Goal: Check status: Check status

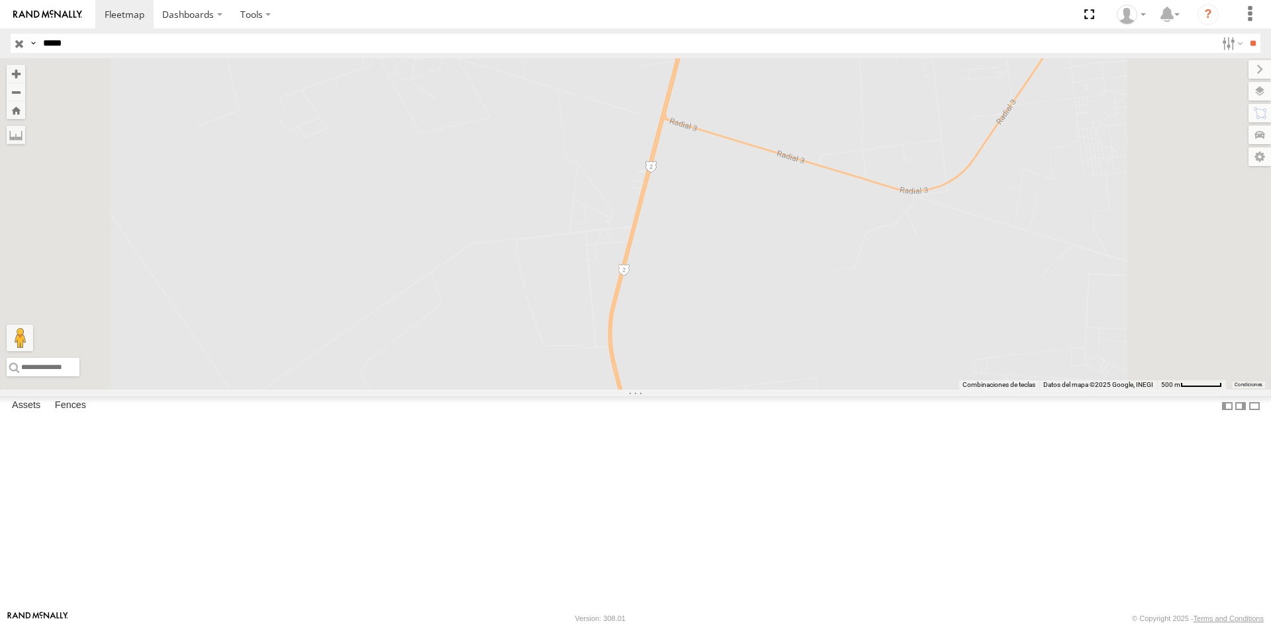
click at [64, 45] on input "*****" at bounding box center [627, 43] width 1178 height 19
paste input "text"
type input "*****"
click at [1249, 49] on input "**" at bounding box center [1252, 43] width 15 height 19
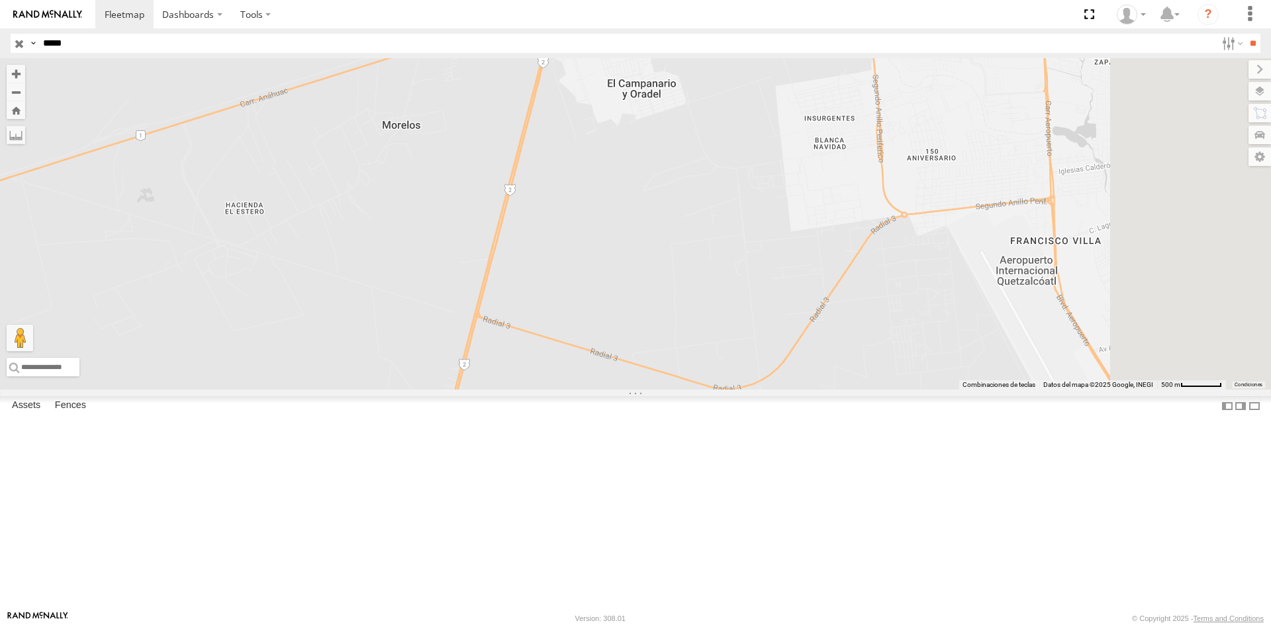
drag, startPoint x: 979, startPoint y: 231, endPoint x: 817, endPoint y: 391, distance: 227.5
click at [817, 390] on div at bounding box center [635, 224] width 1271 height 332
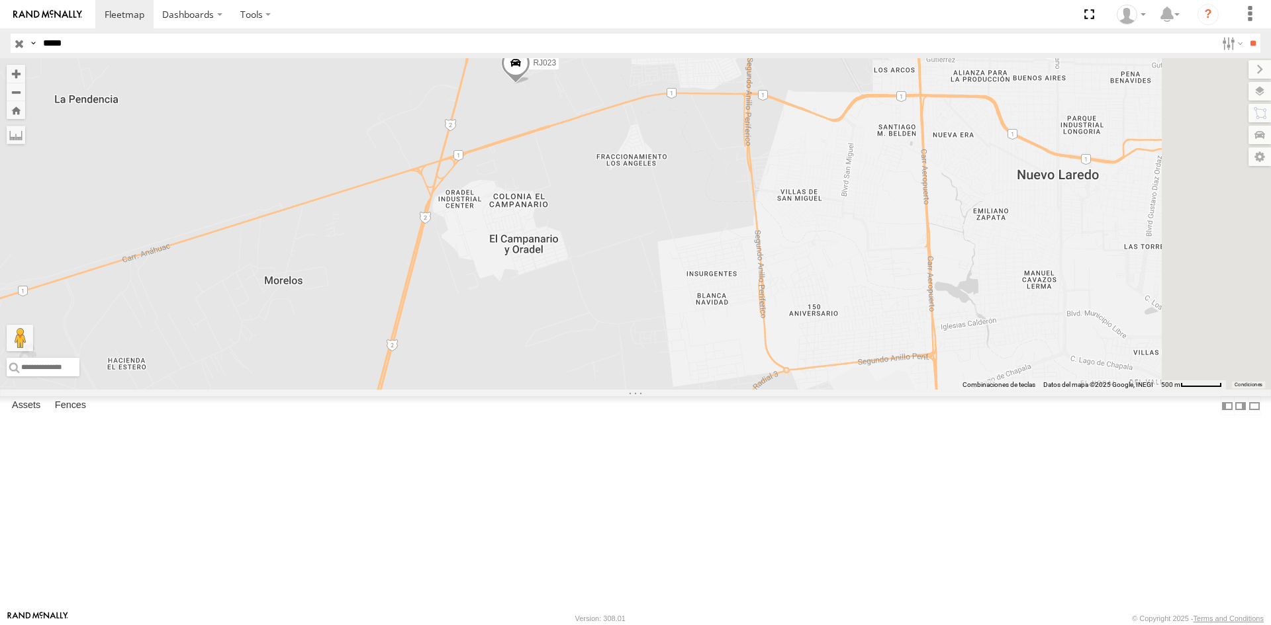
drag, startPoint x: 890, startPoint y: 287, endPoint x: 772, endPoint y: 443, distance: 195.1
click at [772, 390] on div "RJ023" at bounding box center [635, 224] width 1271 height 332
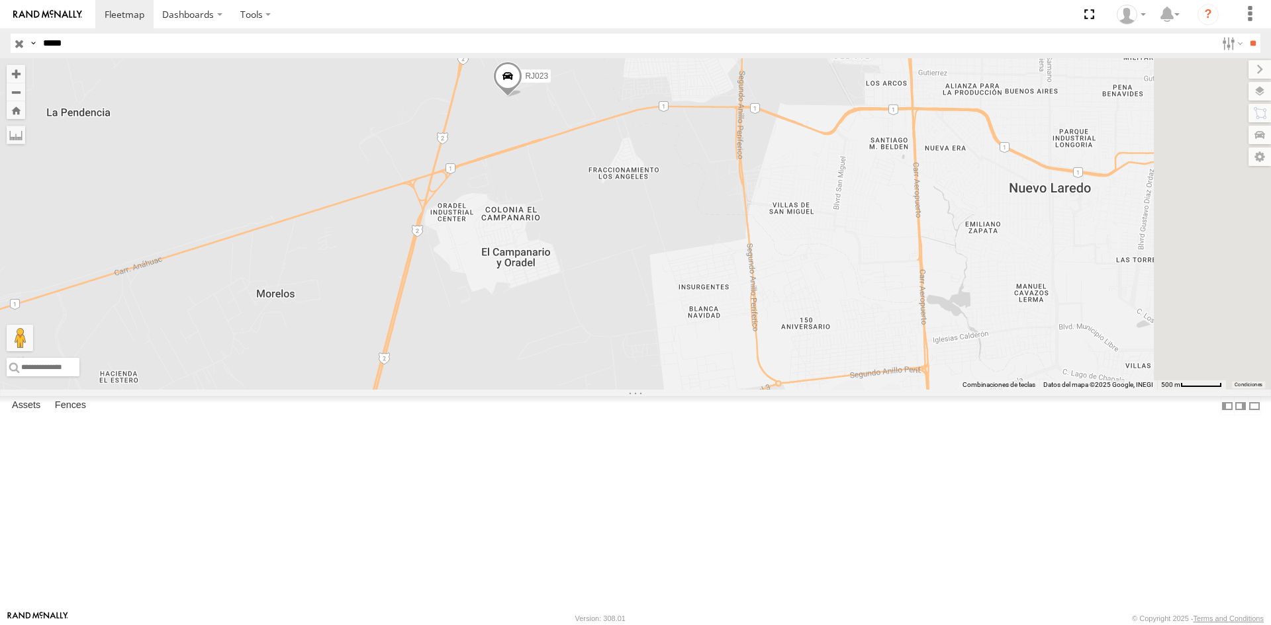
click at [522, 97] on span at bounding box center [507, 80] width 29 height 36
drag, startPoint x: 101, startPoint y: 44, endPoint x: 37, endPoint y: 48, distance: 63.7
click at [37, 48] on div "Search Query Asset ID Asset Label Registration Manufacturer Model VIN Job ID Dr…" at bounding box center [628, 43] width 1234 height 19
click at [1245, 34] on input "**" at bounding box center [1252, 43] width 15 height 19
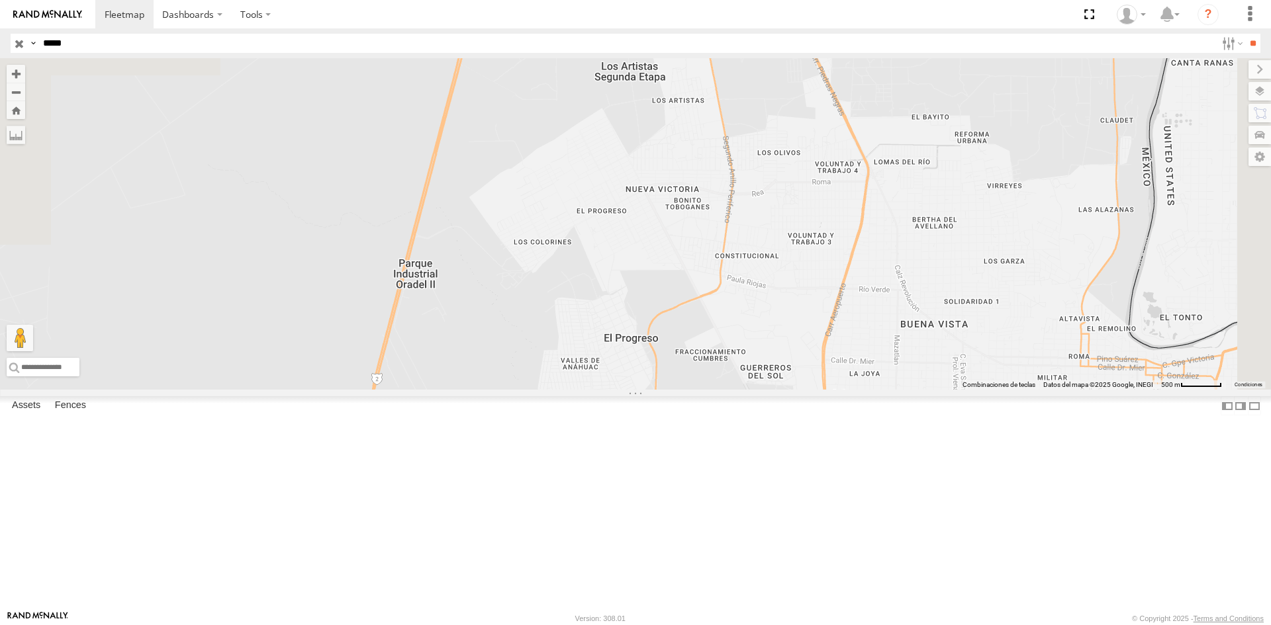
drag, startPoint x: 666, startPoint y: 231, endPoint x: 579, endPoint y: 541, distance: 321.7
click at [579, 390] on div at bounding box center [635, 224] width 1271 height 332
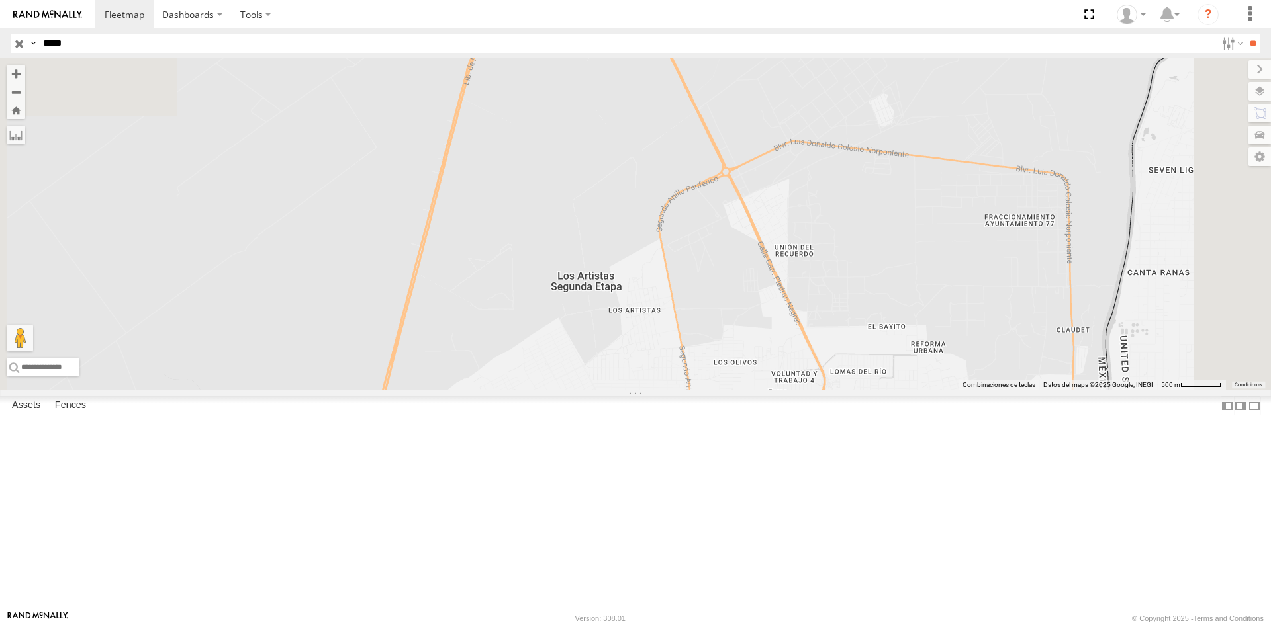
drag, startPoint x: 680, startPoint y: 356, endPoint x: 635, endPoint y: 445, distance: 99.8
click at [636, 390] on div at bounding box center [635, 224] width 1271 height 332
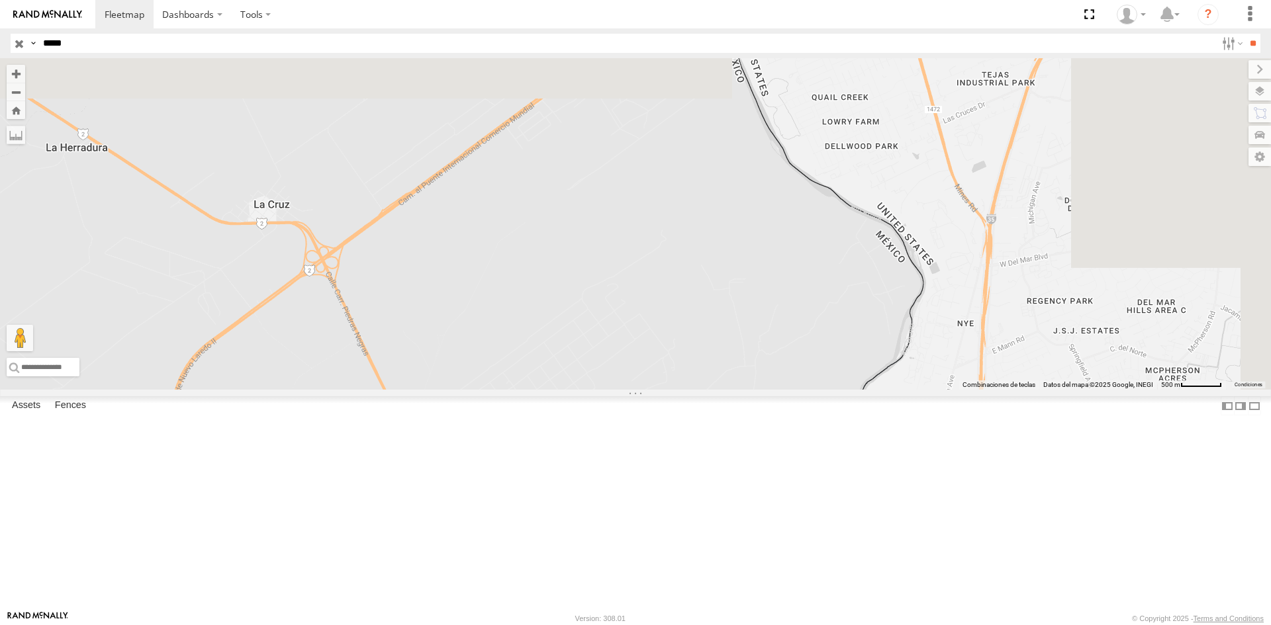
drag, startPoint x: 795, startPoint y: 211, endPoint x: 541, endPoint y: 484, distance: 372.3
click at [541, 390] on div at bounding box center [635, 224] width 1271 height 332
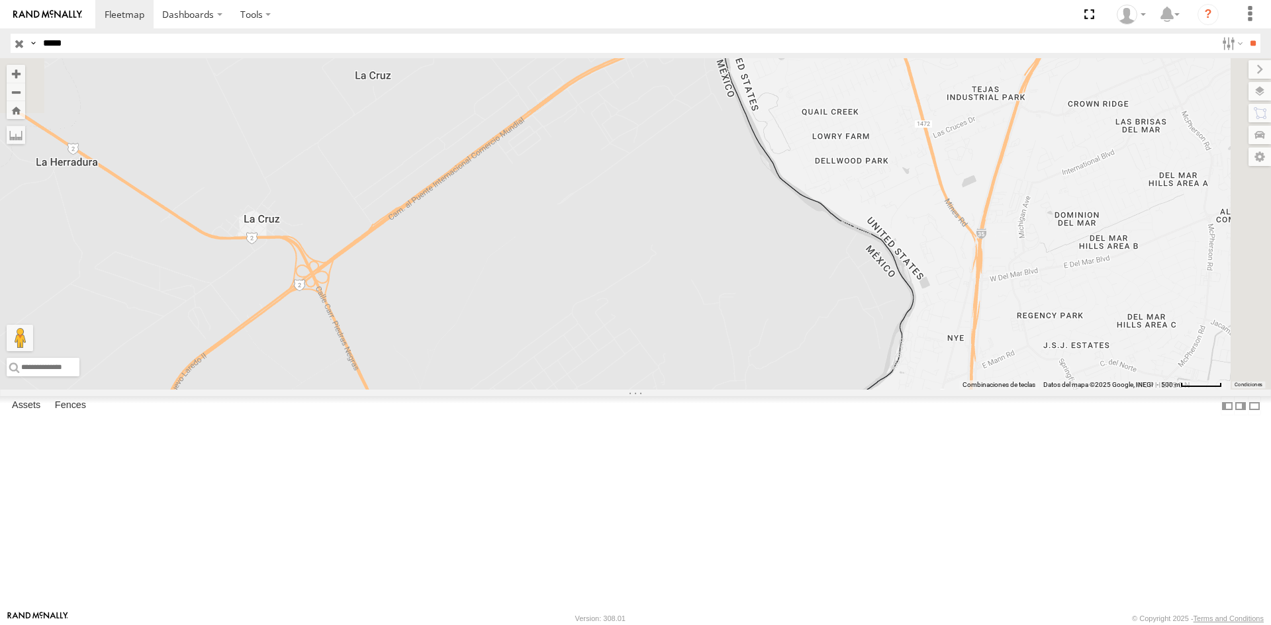
click at [833, 199] on div at bounding box center [635, 224] width 1271 height 332
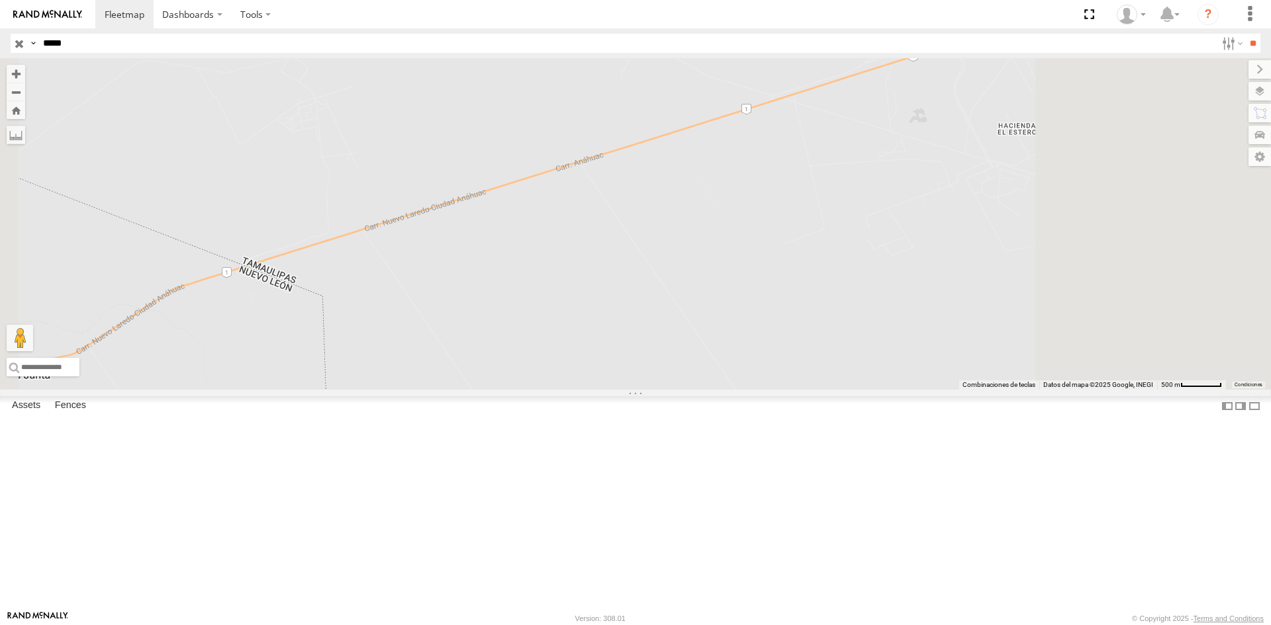
drag, startPoint x: 779, startPoint y: 345, endPoint x: 651, endPoint y: 243, distance: 163.4
click at [678, 258] on div at bounding box center [635, 224] width 1271 height 332
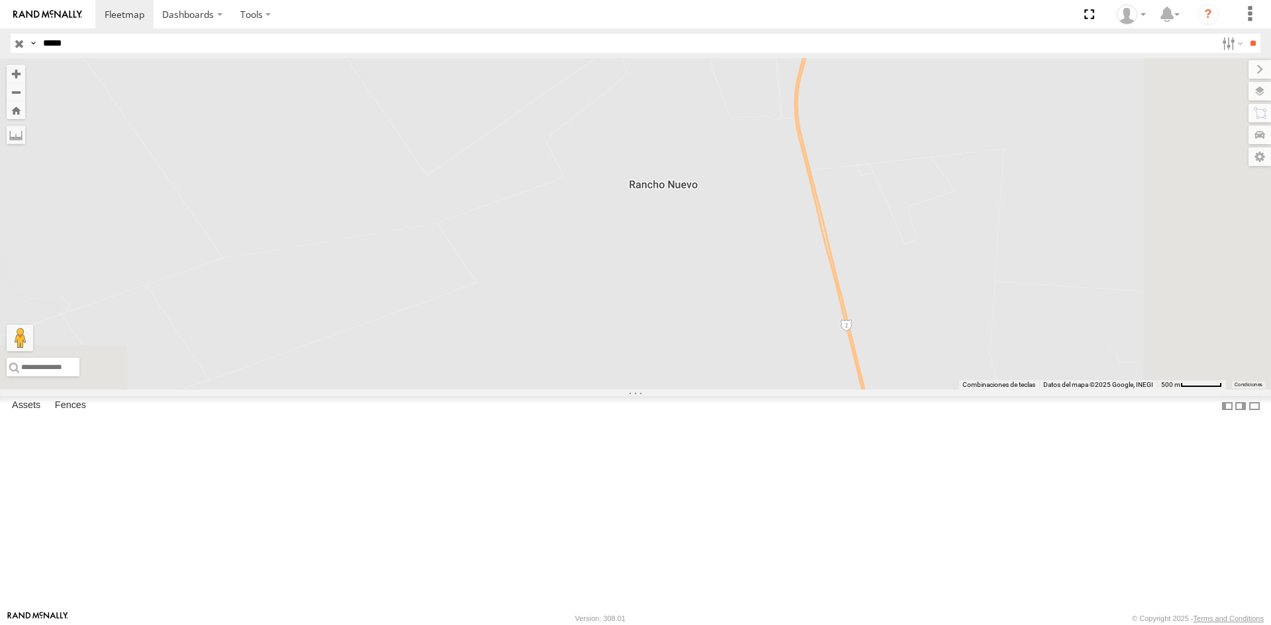
drag, startPoint x: 900, startPoint y: 246, endPoint x: 615, endPoint y: 423, distance: 335.0
click at [618, 390] on div at bounding box center [635, 224] width 1271 height 332
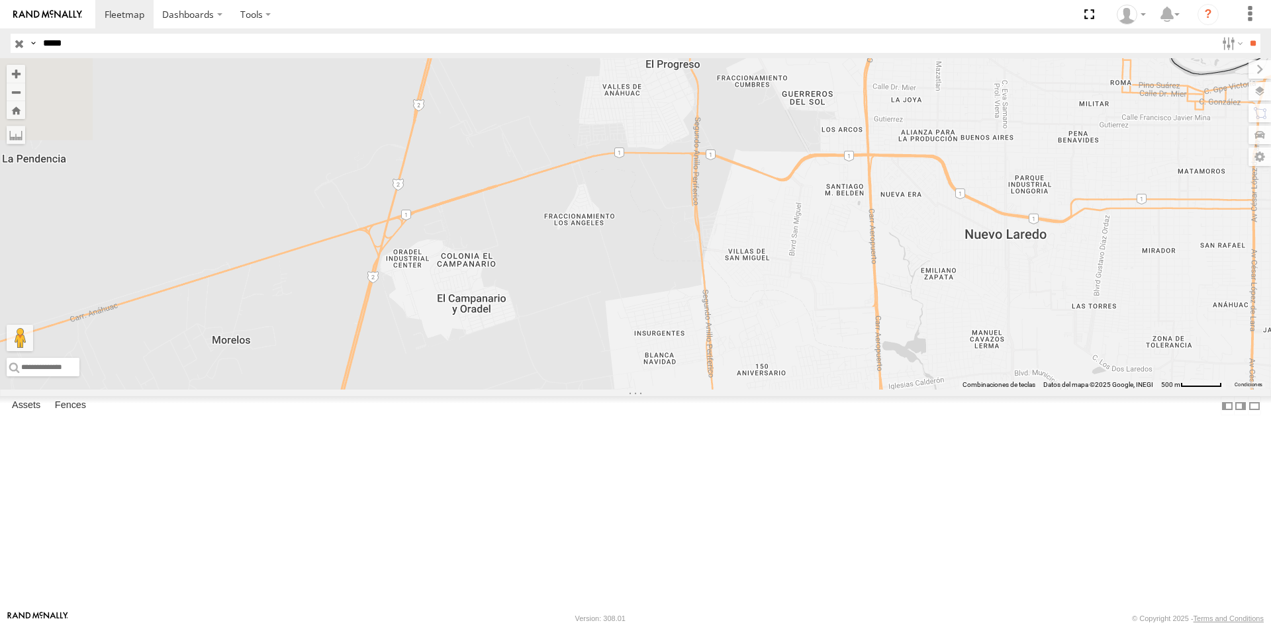
drag, startPoint x: 616, startPoint y: 261, endPoint x: 625, endPoint y: 453, distance: 192.2
click at [625, 390] on div at bounding box center [635, 224] width 1271 height 332
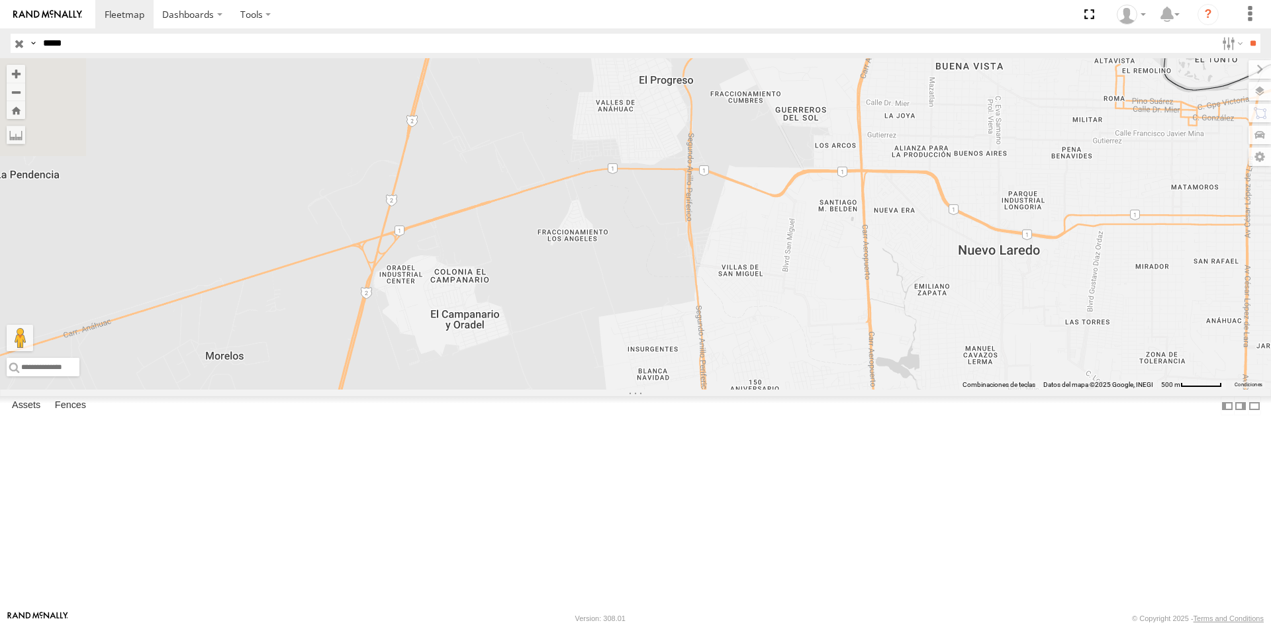
click at [0, 0] on span at bounding box center [0, 0] width 0 height 0
click at [1250, 44] on input "**" at bounding box center [1252, 43] width 15 height 19
click at [25, 95] on button "Zoom out" at bounding box center [16, 92] width 19 height 19
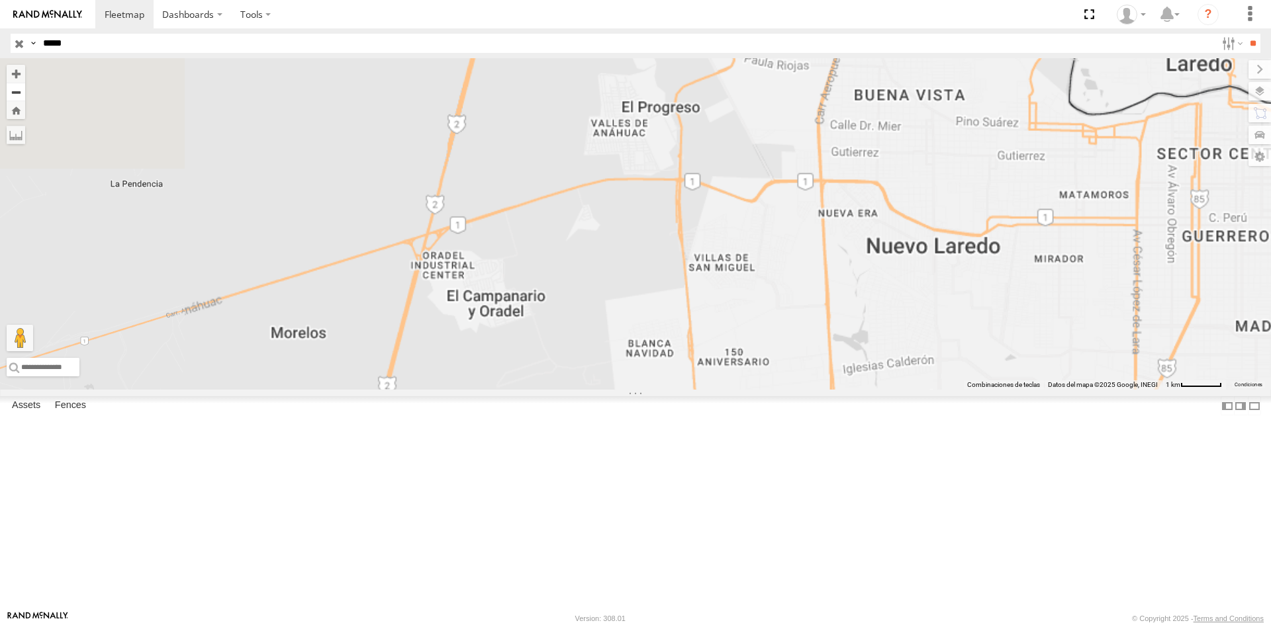
click at [25, 95] on button "Zoom out" at bounding box center [16, 92] width 19 height 19
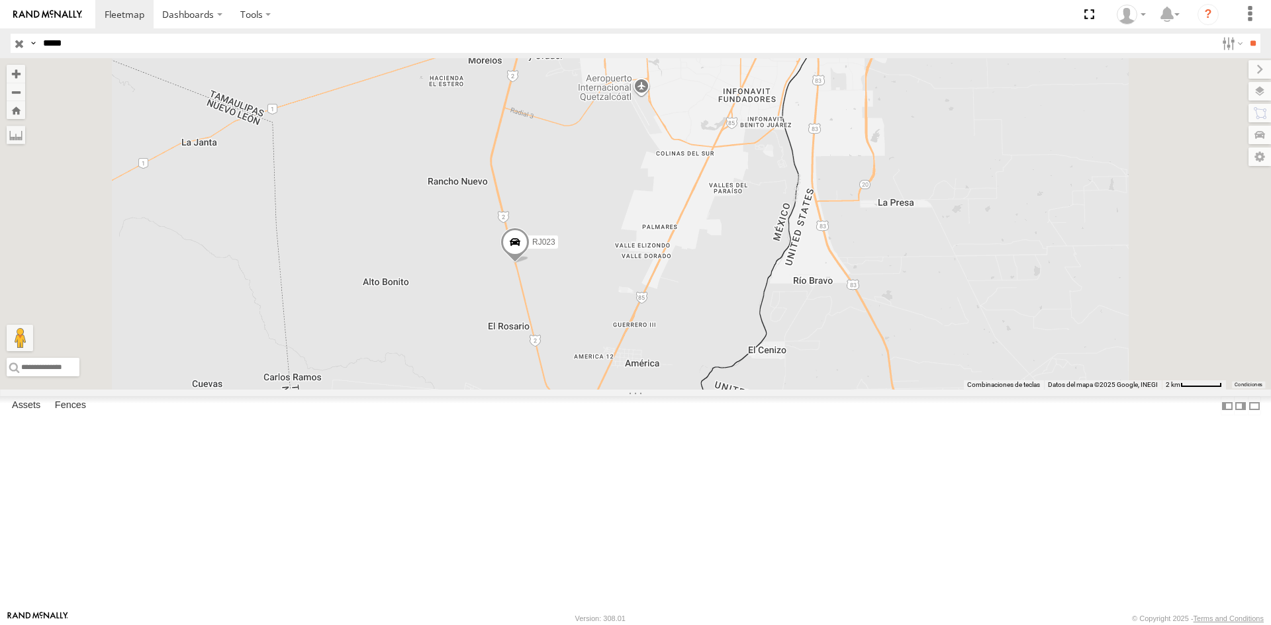
drag, startPoint x: 626, startPoint y: 378, endPoint x: 589, endPoint y: 210, distance: 172.2
click at [576, 200] on div "RJ023" at bounding box center [635, 224] width 1271 height 332
click at [530, 261] on span at bounding box center [514, 244] width 29 height 36
